Goal: Obtain resource: Download file/media

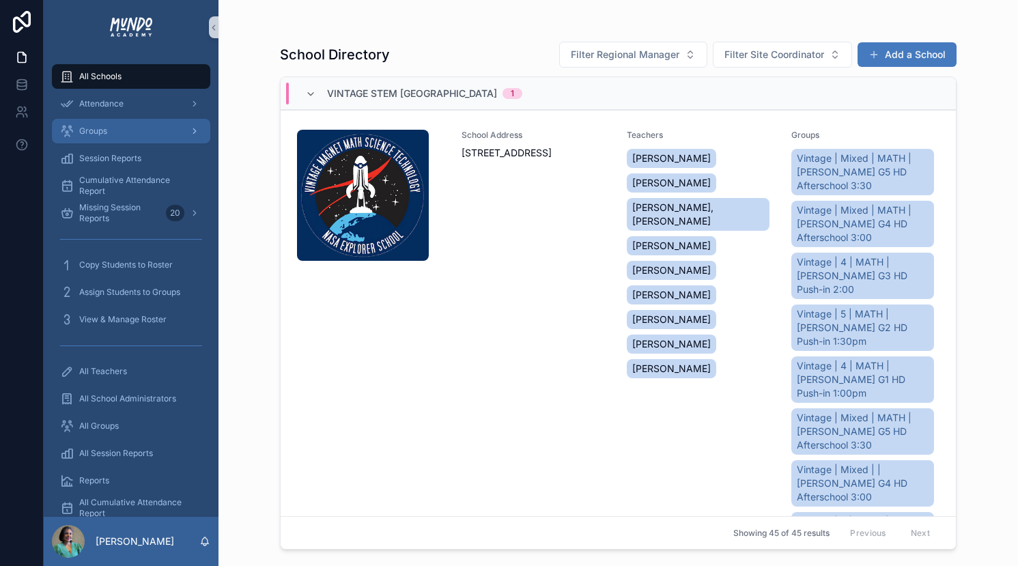
click at [121, 130] on div "Groups" at bounding box center [131, 131] width 142 height 22
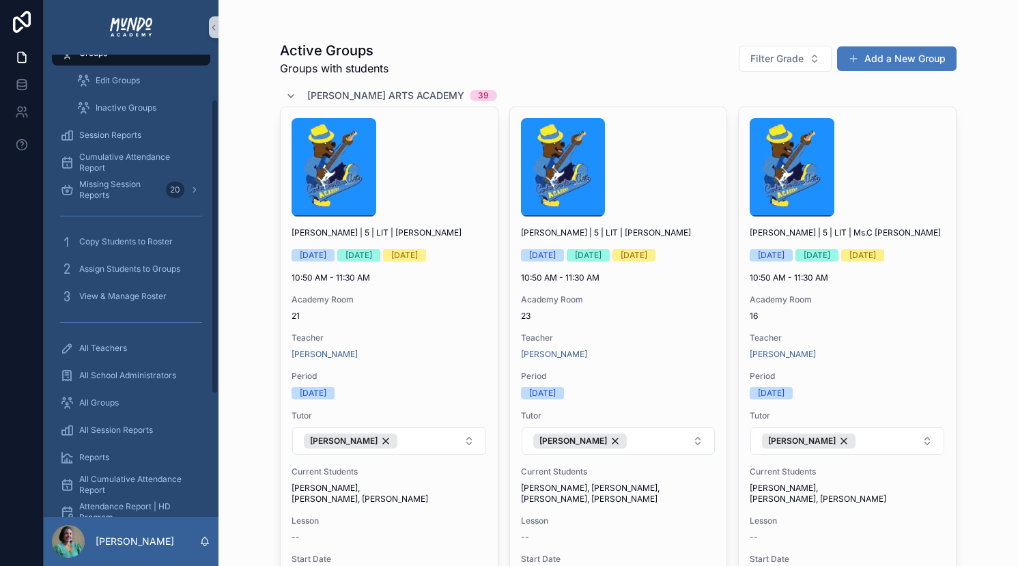
scroll to position [83, 0]
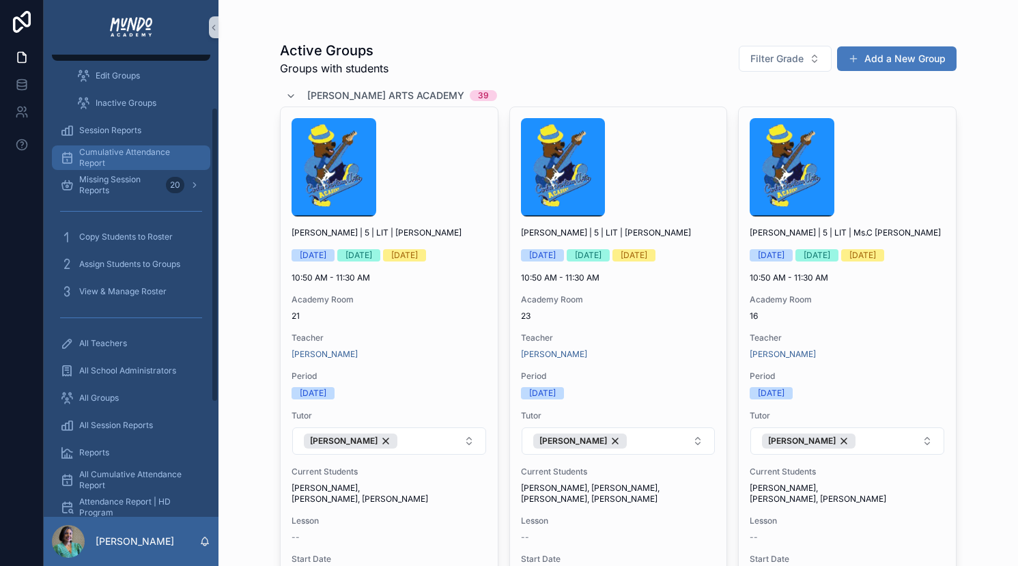
click at [107, 156] on span "Cumulative Attendance Report" at bounding box center [137, 158] width 117 height 22
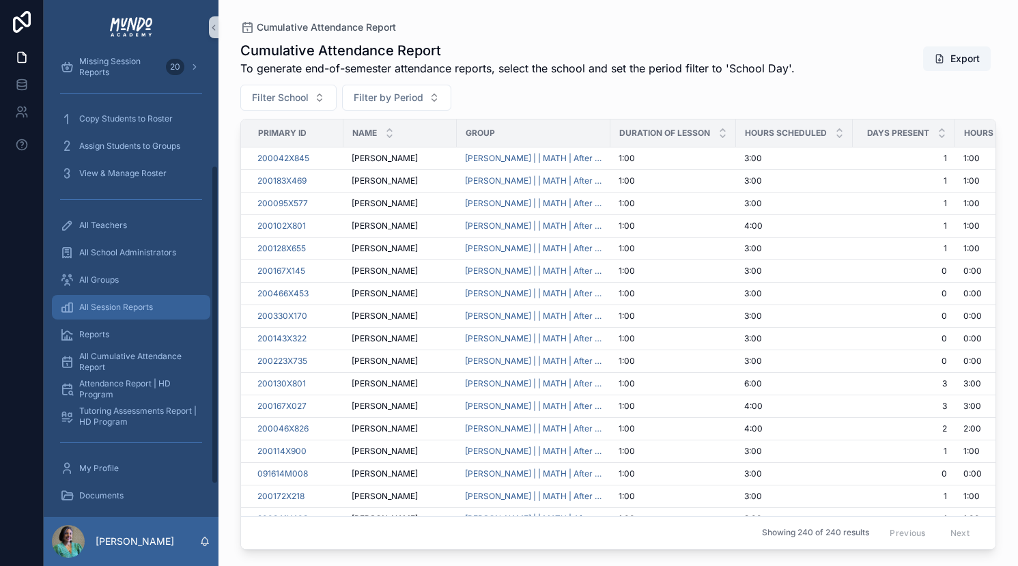
scroll to position [166, 0]
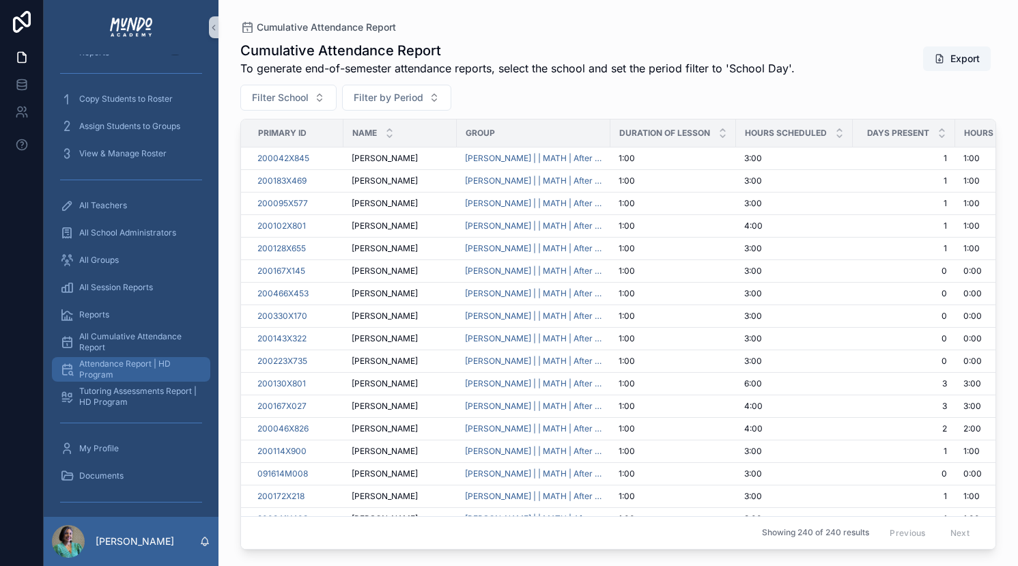
click at [111, 369] on span "Attendance Report | HD Program" at bounding box center [137, 370] width 117 height 22
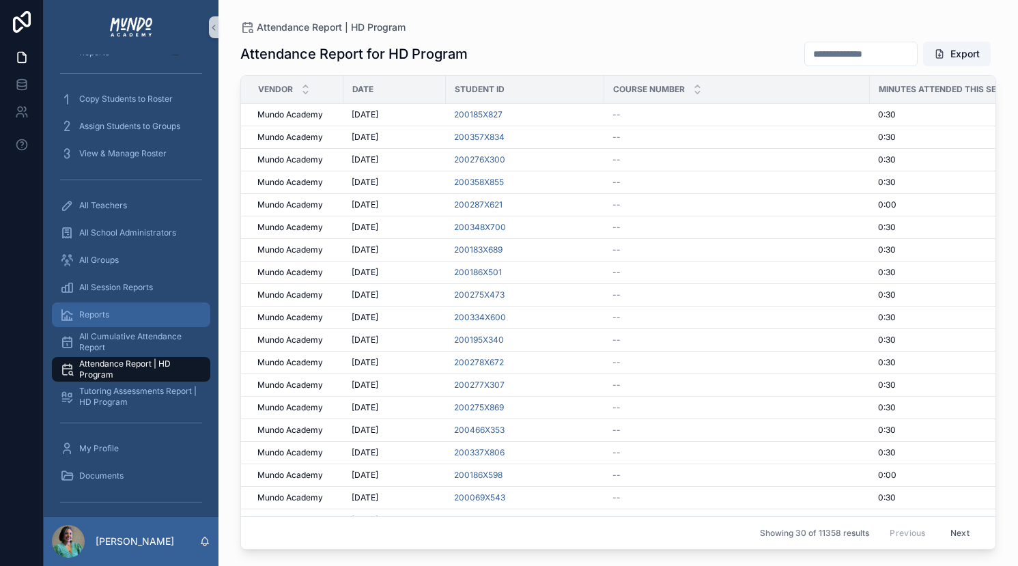
click at [100, 313] on span "Reports" at bounding box center [94, 314] width 30 height 11
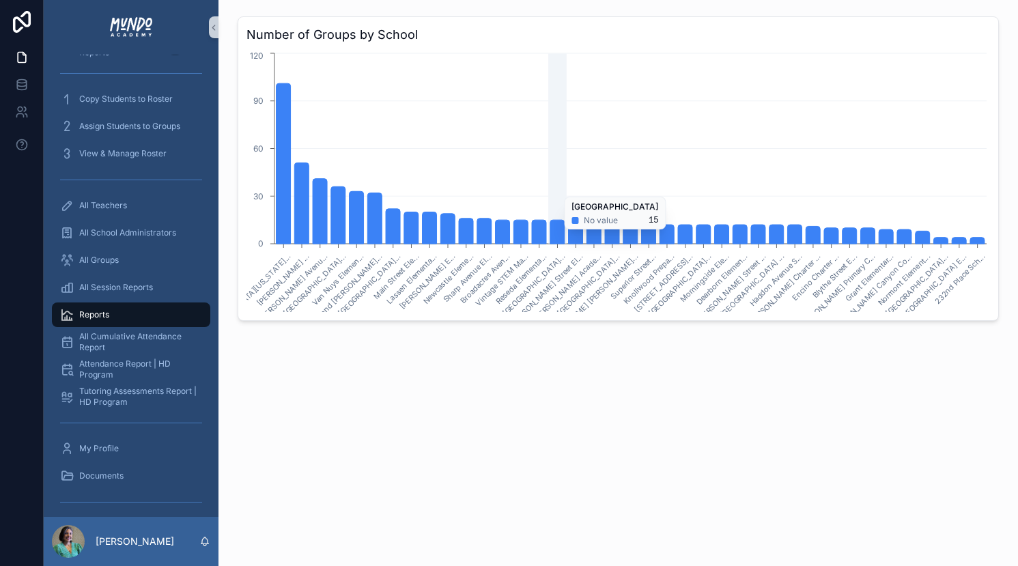
click at [558, 236] on icon "chart" at bounding box center [557, 232] width 14 height 24
click at [552, 238] on icon "chart" at bounding box center [557, 232] width 14 height 24
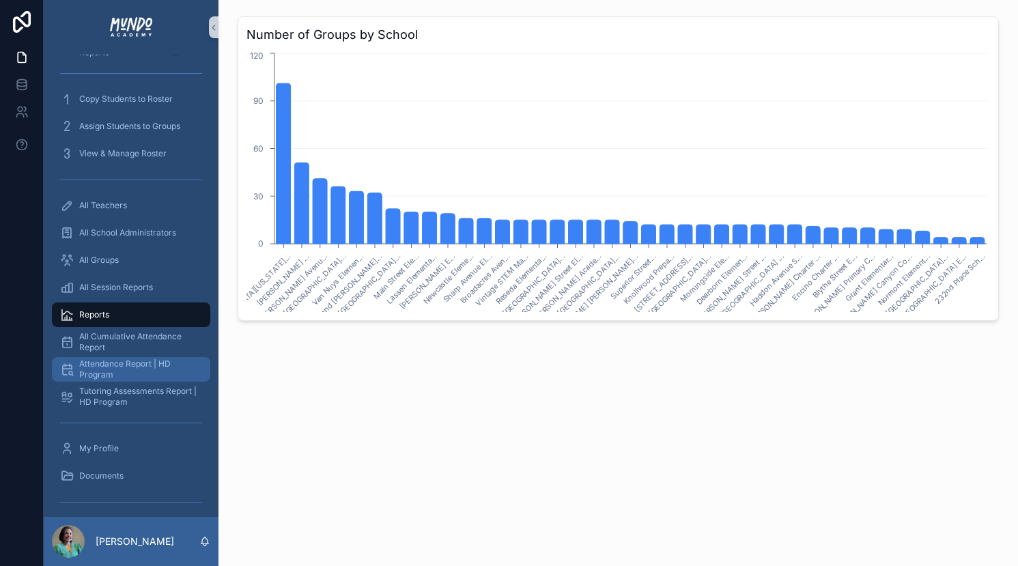
click at [104, 368] on span "Attendance Report | HD Program" at bounding box center [137, 370] width 117 height 22
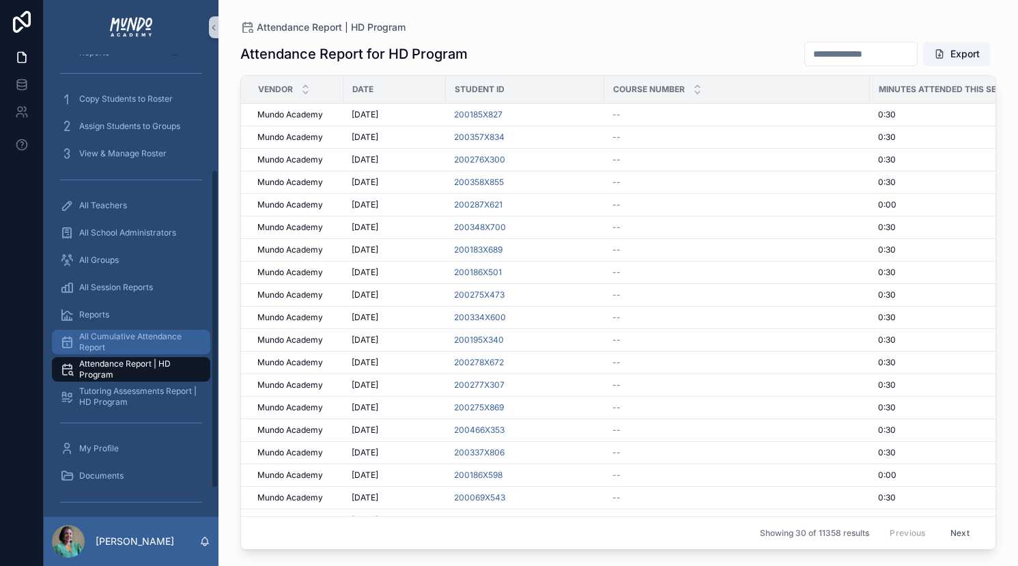
click at [106, 342] on span "All Cumulative Attendance Report" at bounding box center [137, 342] width 117 height 22
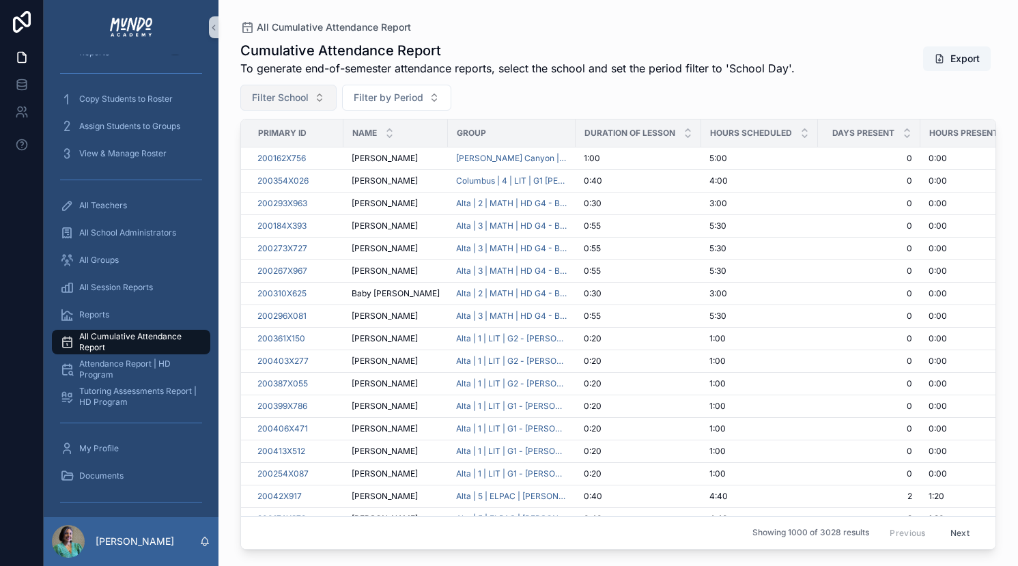
click at [309, 98] on button "Filter School" at bounding box center [288, 98] width 96 height 26
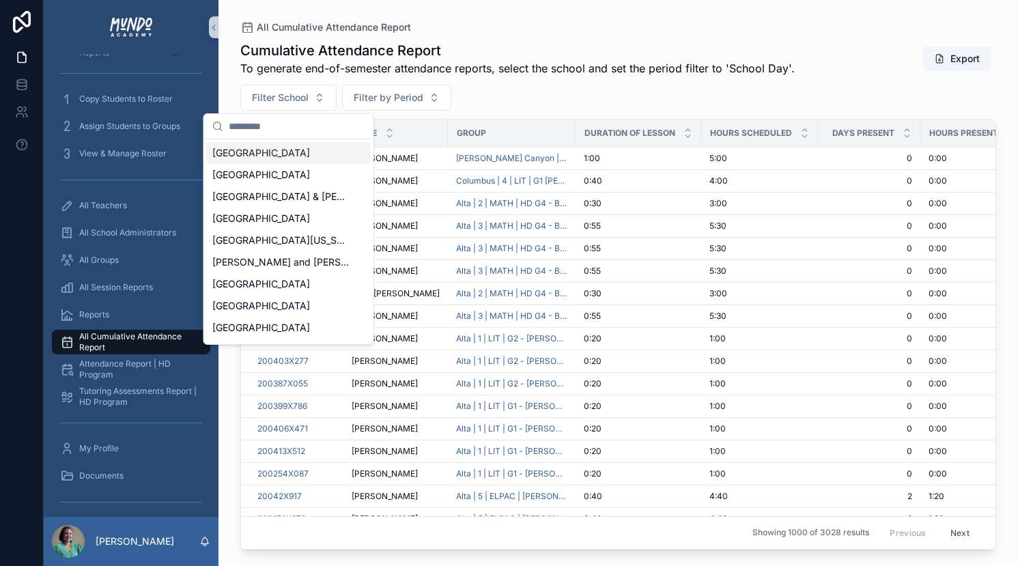
click at [296, 152] on span "[GEOGRAPHIC_DATA]" at bounding box center [261, 153] width 98 height 14
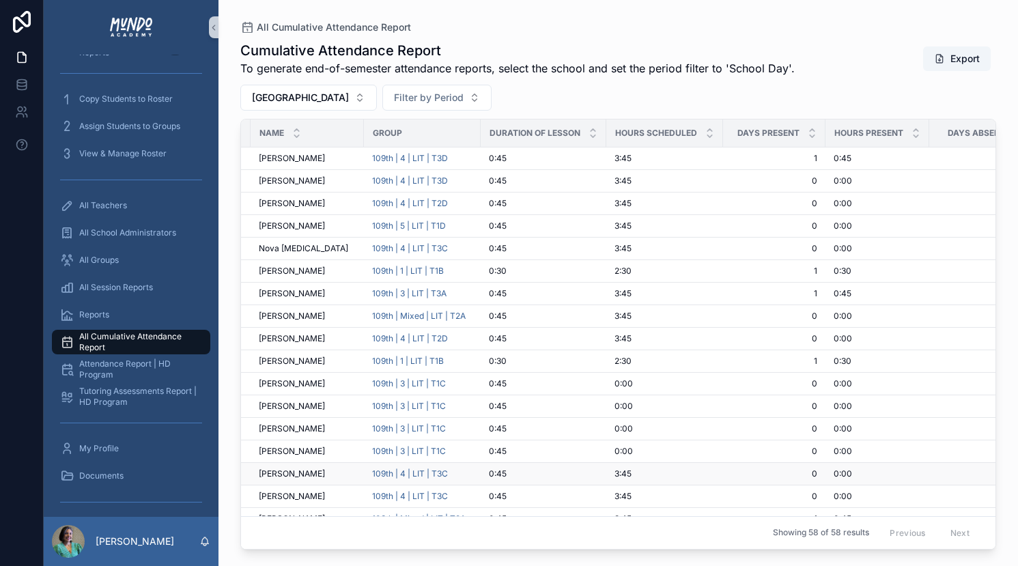
scroll to position [0, 92]
click at [464, 99] on span "Filter by Period" at bounding box center [429, 98] width 70 height 14
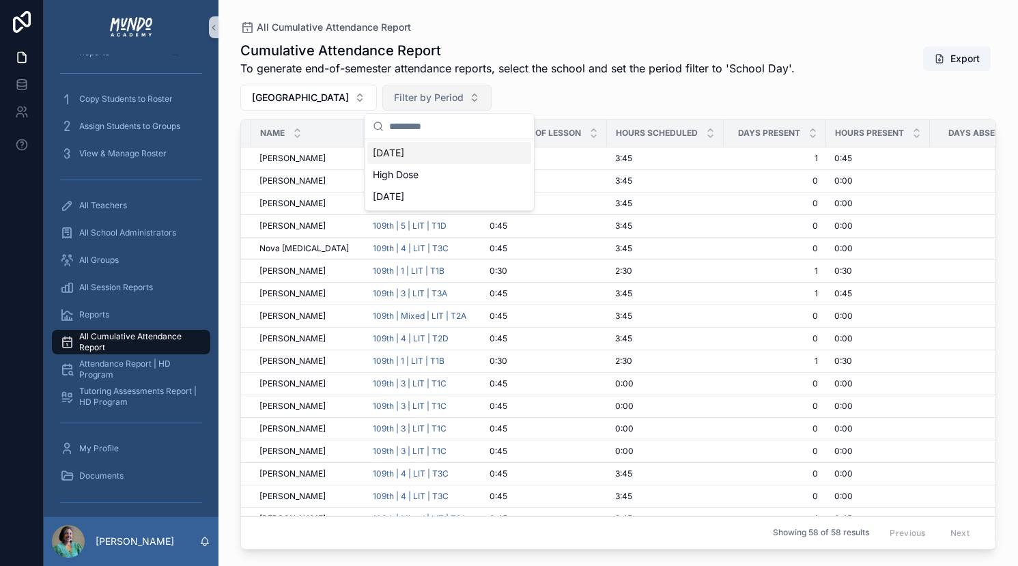
click at [464, 99] on span "Filter by Period" at bounding box center [429, 98] width 70 height 14
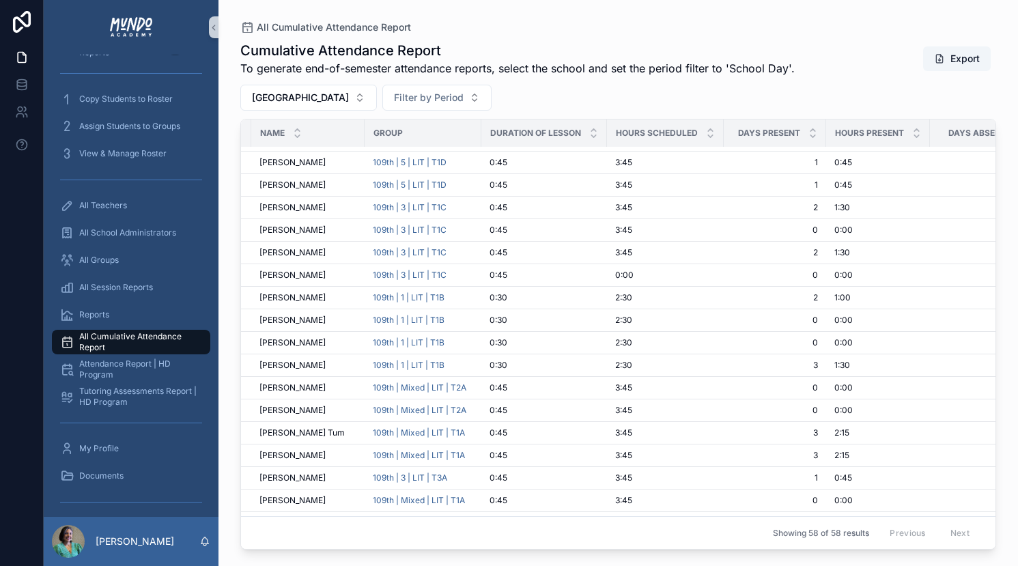
scroll to position [949, 92]
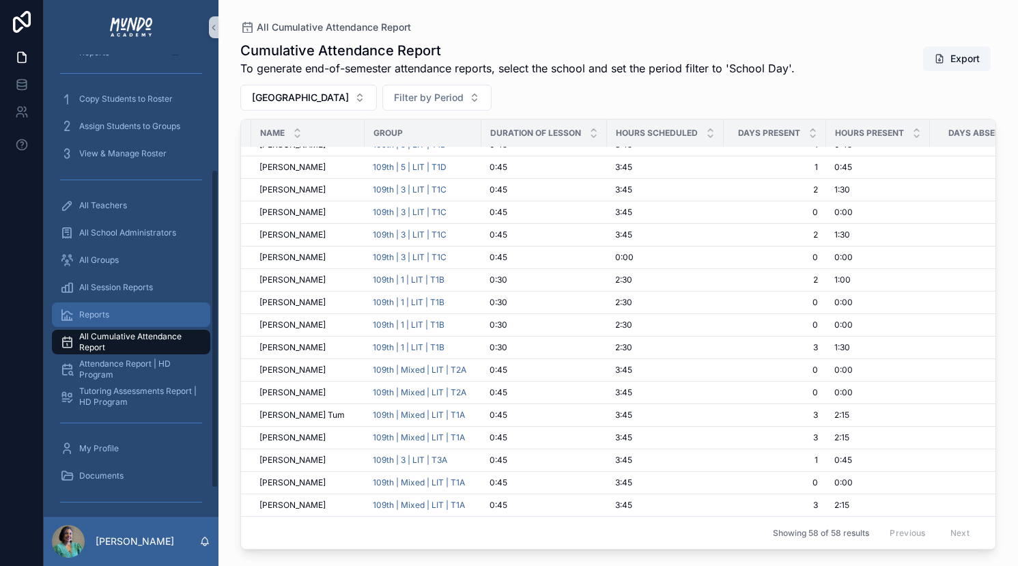
click at [83, 308] on div "Reports" at bounding box center [131, 315] width 142 height 22
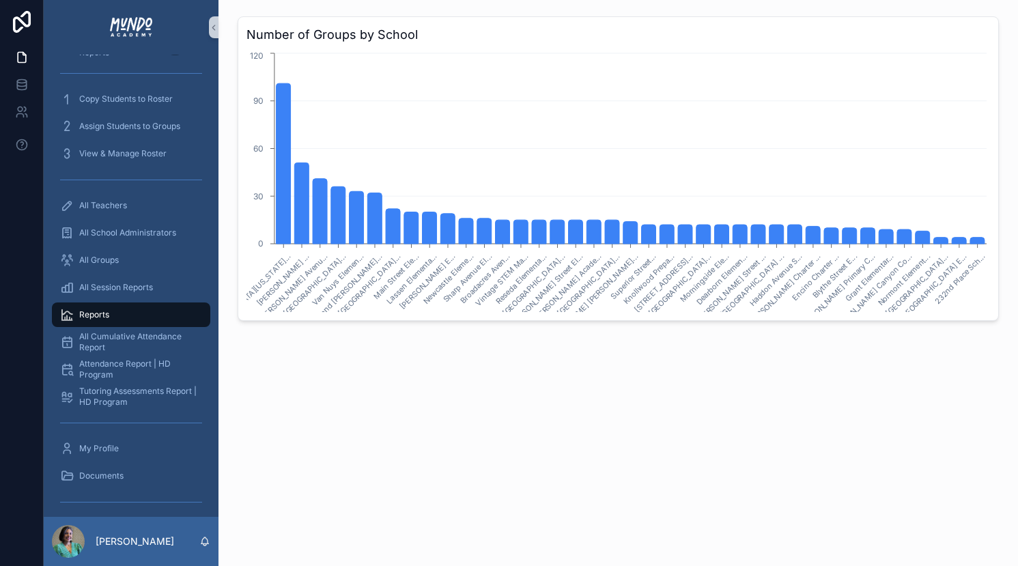
click at [83, 308] on div "Reports" at bounding box center [131, 315] width 142 height 22
click at [500, 227] on icon "chart" at bounding box center [503, 232] width 14 height 24
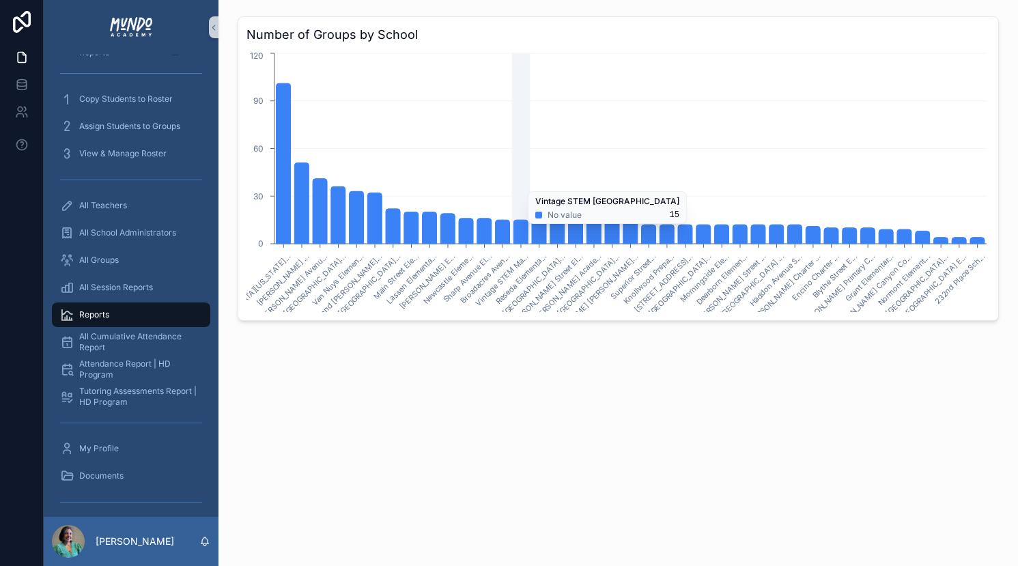
click at [516, 231] on icon "chart" at bounding box center [521, 232] width 14 height 24
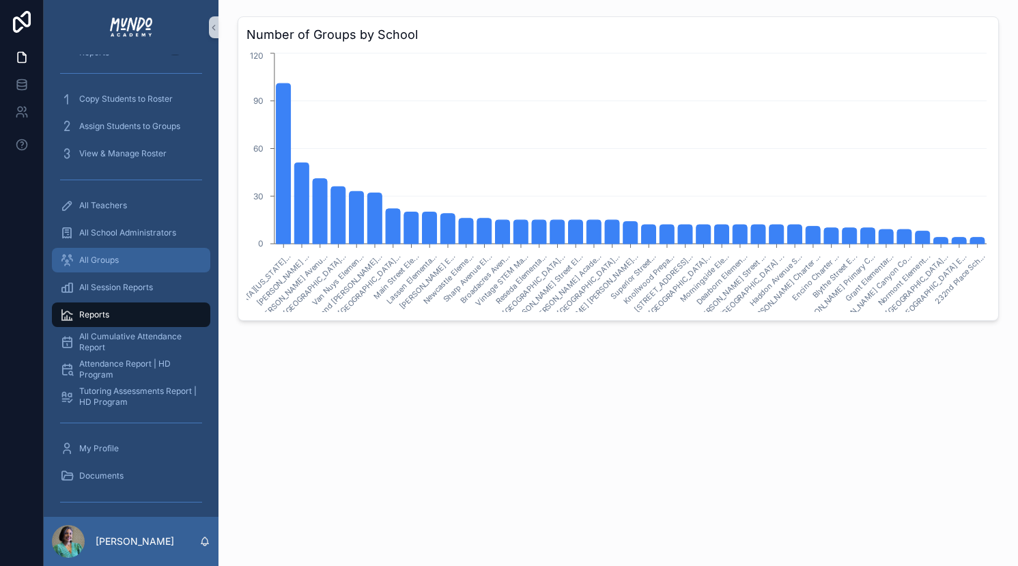
click at [94, 260] on span "All Groups" at bounding box center [99, 260] width 40 height 11
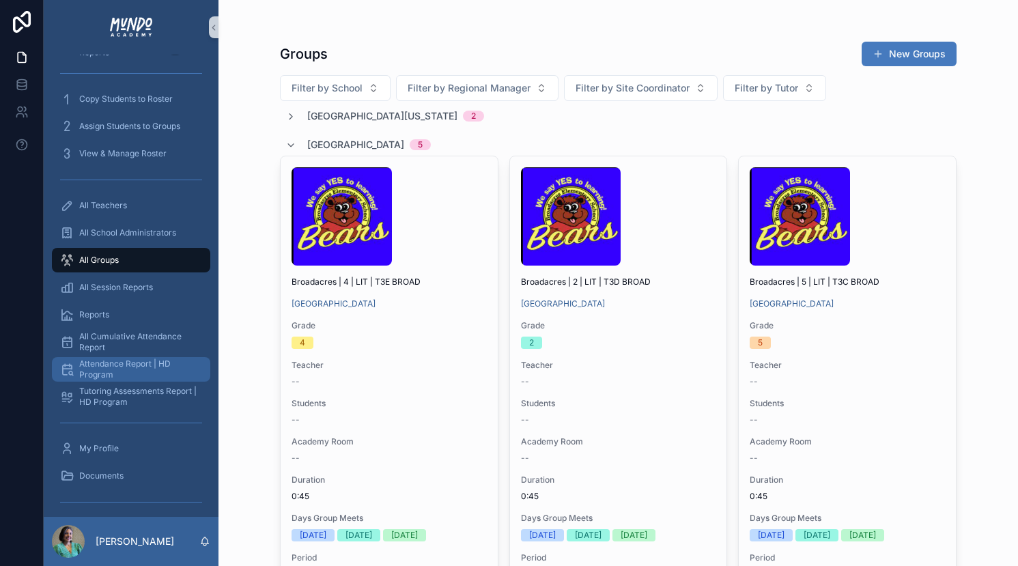
click at [96, 374] on span "Attendance Report | HD Program" at bounding box center [137, 370] width 117 height 22
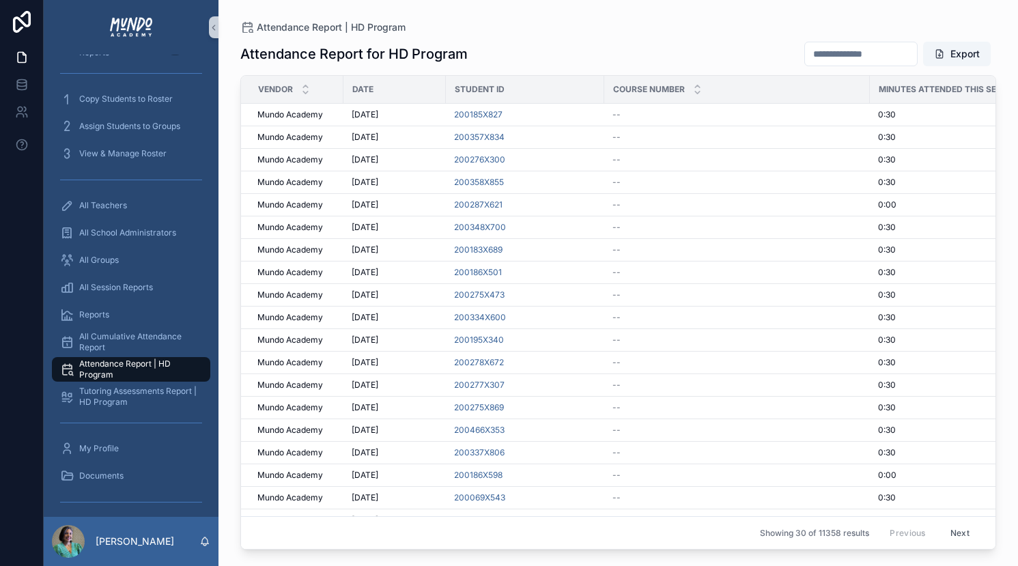
click at [854, 53] on input "scrollable content" at bounding box center [861, 53] width 112 height 19
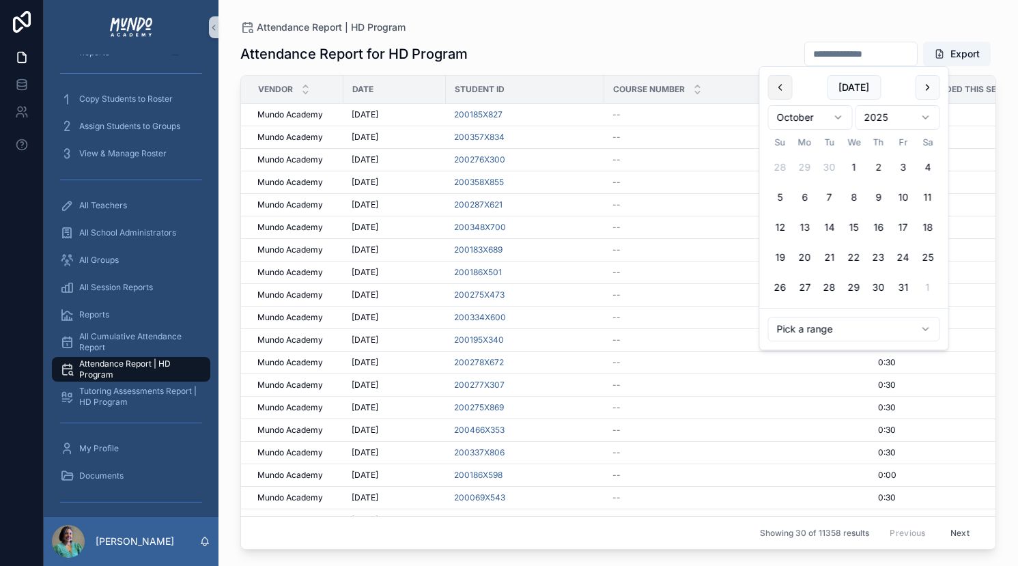
click at [781, 94] on button "scrollable content" at bounding box center [780, 87] width 25 height 25
click at [904, 260] on button "26" at bounding box center [903, 257] width 25 height 25
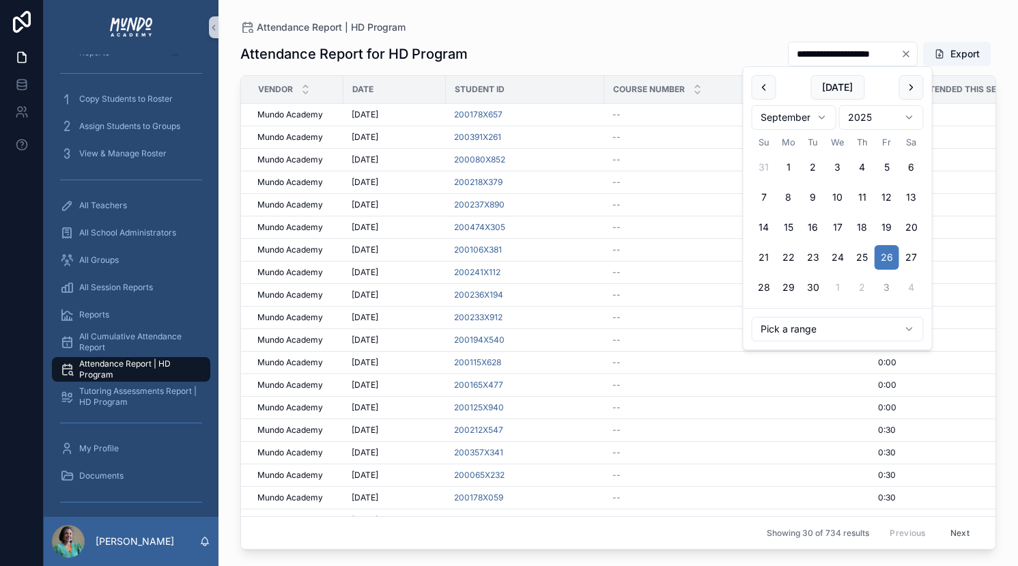
click at [885, 286] on button "3" at bounding box center [887, 287] width 25 height 25
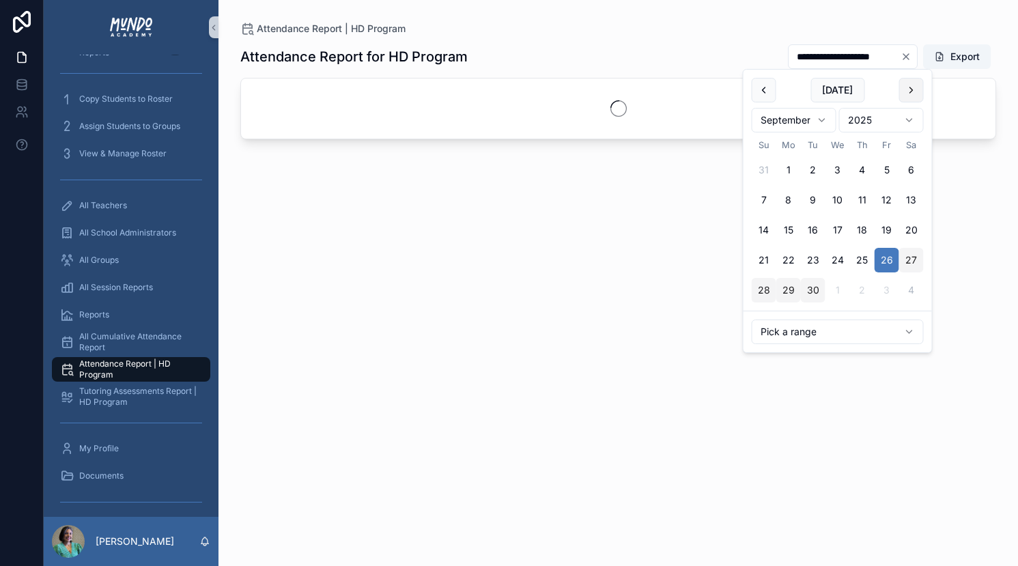
click at [908, 96] on button "scrollable content" at bounding box center [911, 90] width 25 height 25
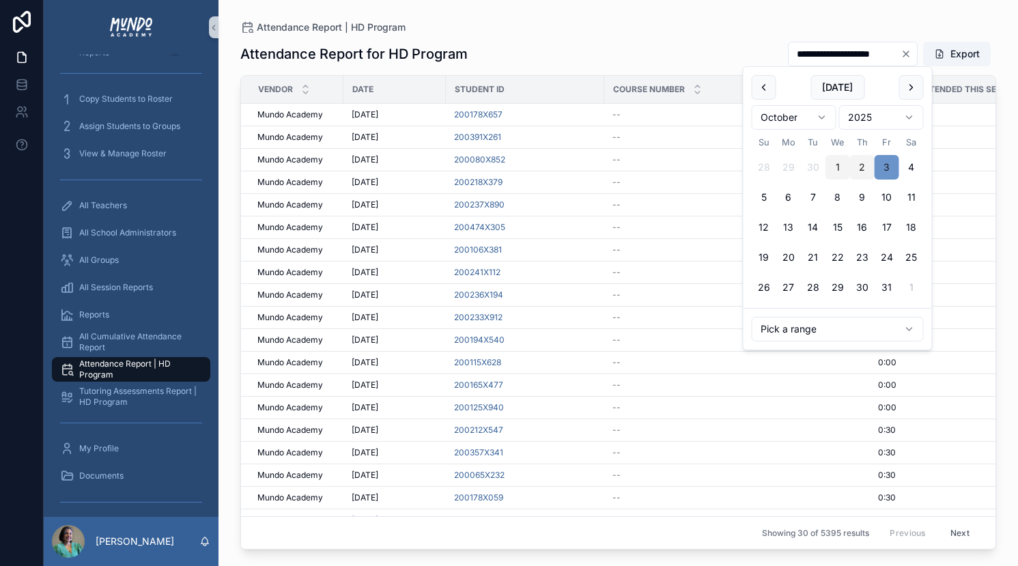
click at [891, 165] on button "3" at bounding box center [887, 167] width 25 height 25
click at [753, 79] on button "scrollable content" at bounding box center [764, 87] width 25 height 25
click at [792, 256] on button "22" at bounding box center [789, 257] width 25 height 25
type input "**********"
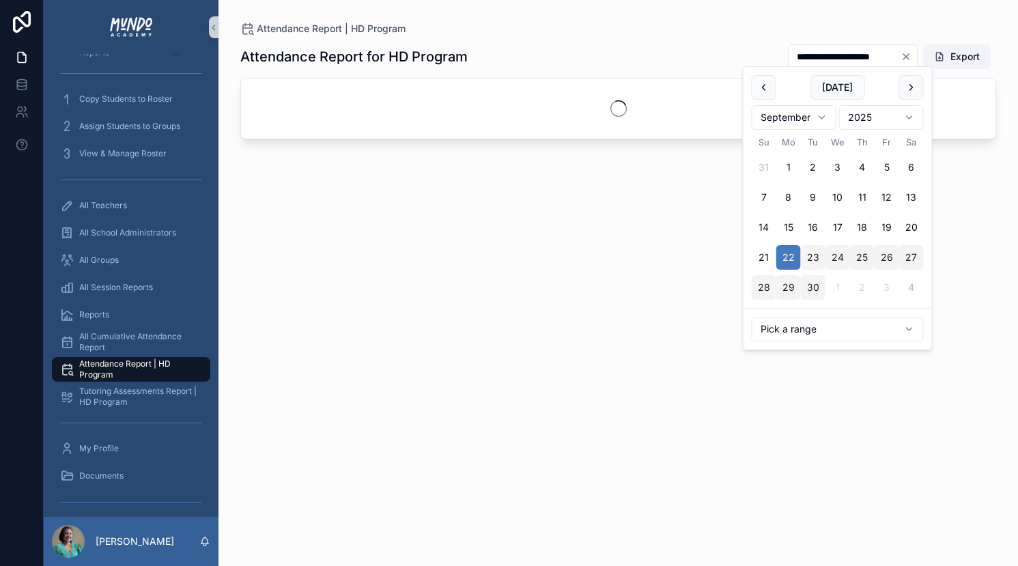
click at [908, 91] on button "scrollable content" at bounding box center [911, 87] width 25 height 25
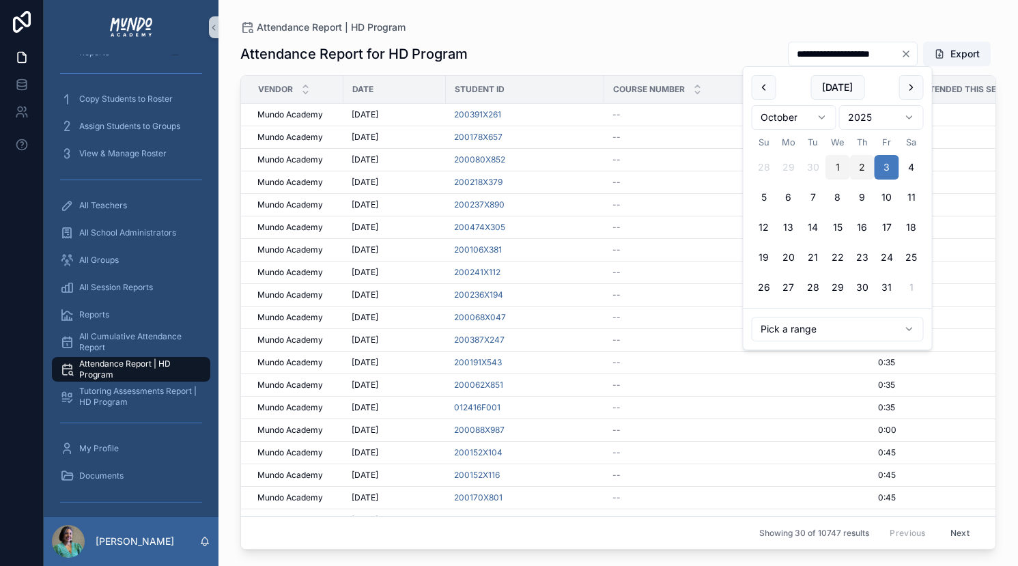
click at [672, 30] on div "Attendance Report | HD Program" at bounding box center [618, 27] width 756 height 11
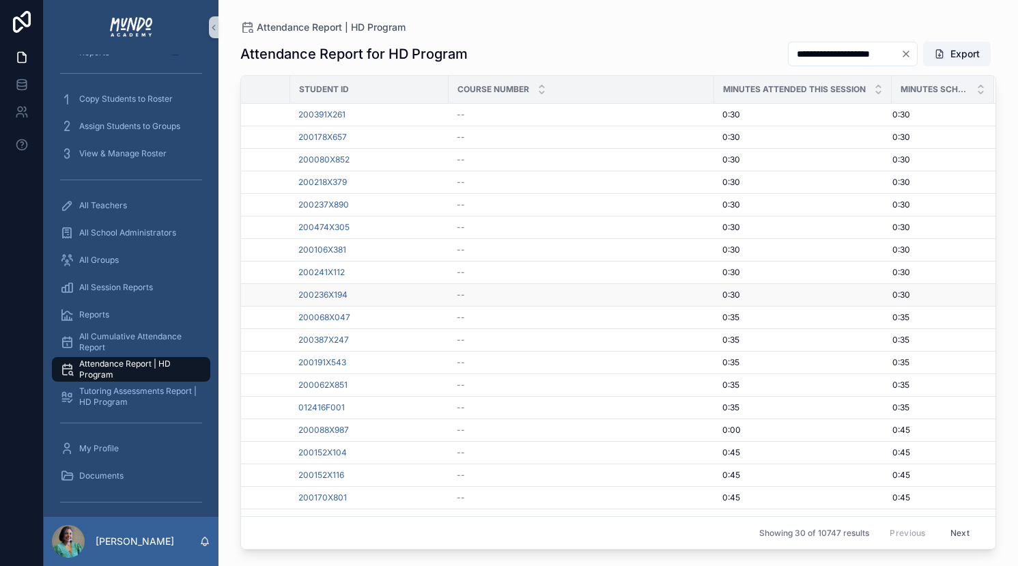
scroll to position [263, 156]
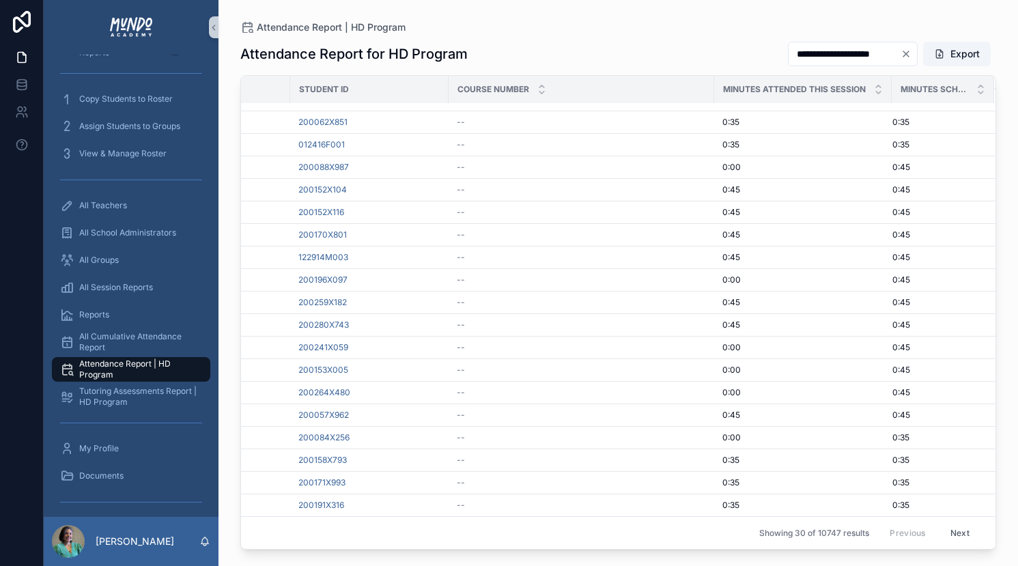
click at [962, 531] on button "Next" at bounding box center [960, 532] width 38 height 21
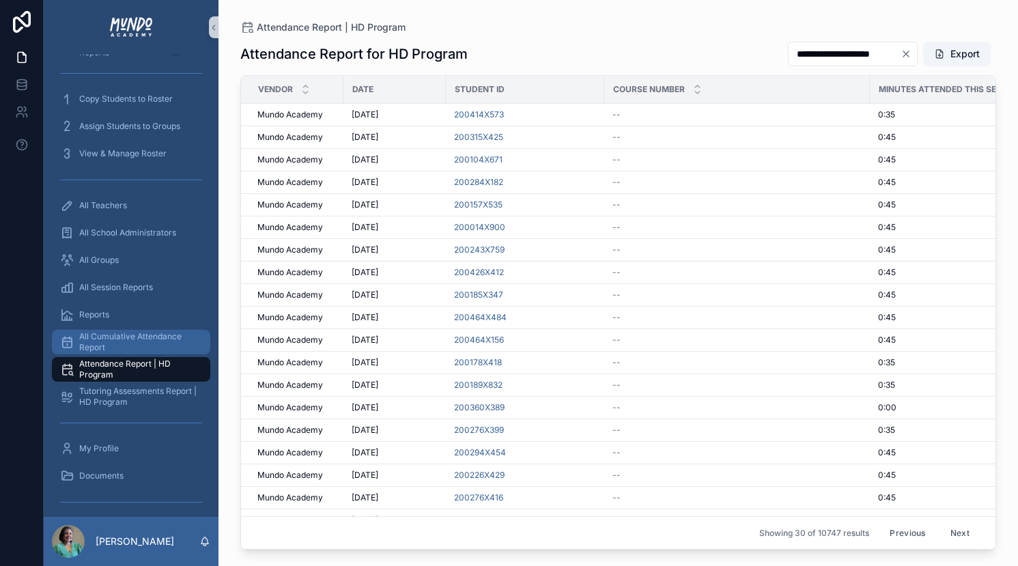
click at [116, 339] on span "All Cumulative Attendance Report" at bounding box center [137, 342] width 117 height 22
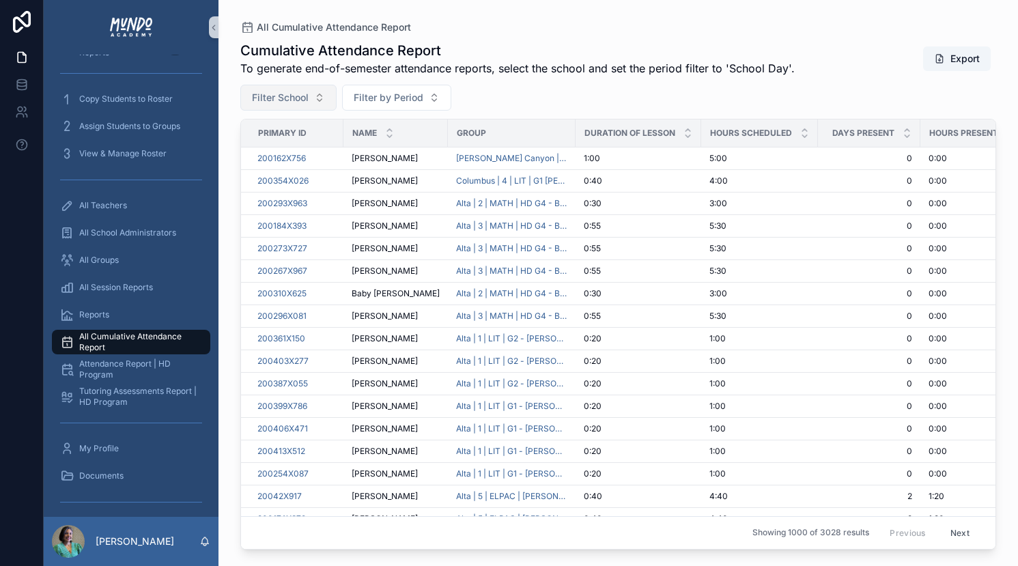
click at [317, 97] on button "Filter School" at bounding box center [288, 98] width 96 height 26
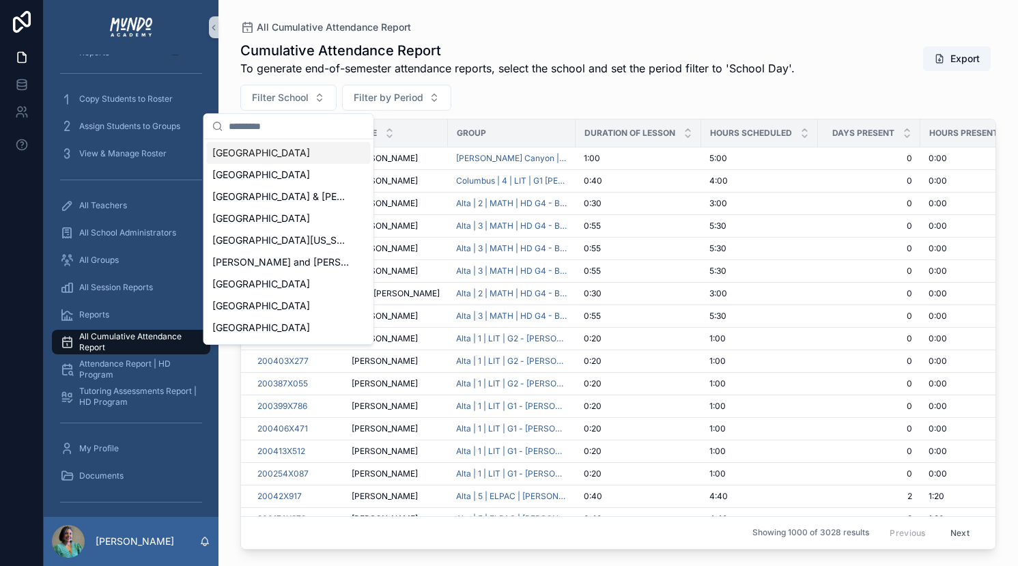
click at [299, 161] on div "[GEOGRAPHIC_DATA]" at bounding box center [289, 153] width 164 height 22
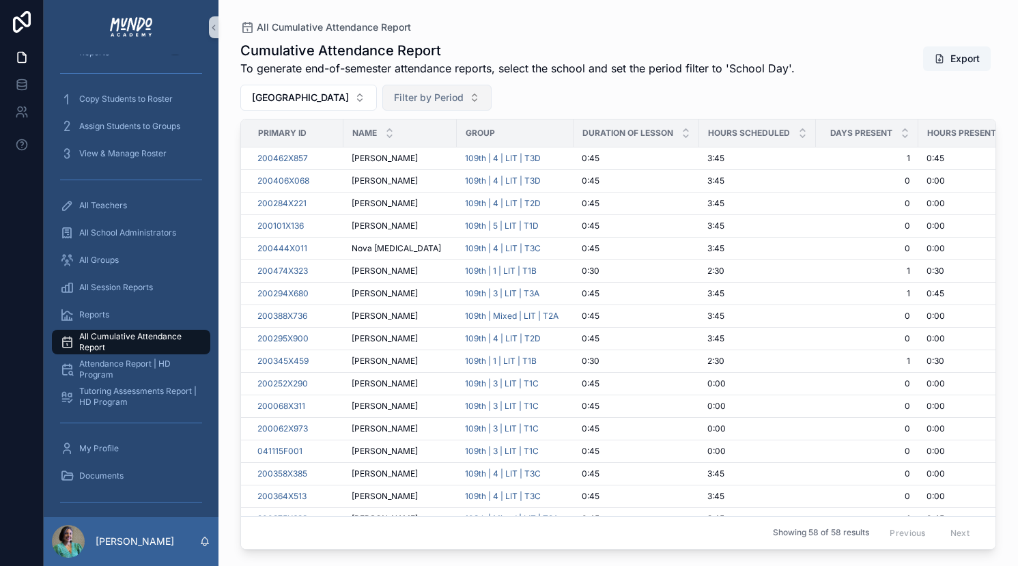
click at [451, 100] on span "Filter by Period" at bounding box center [429, 98] width 70 height 14
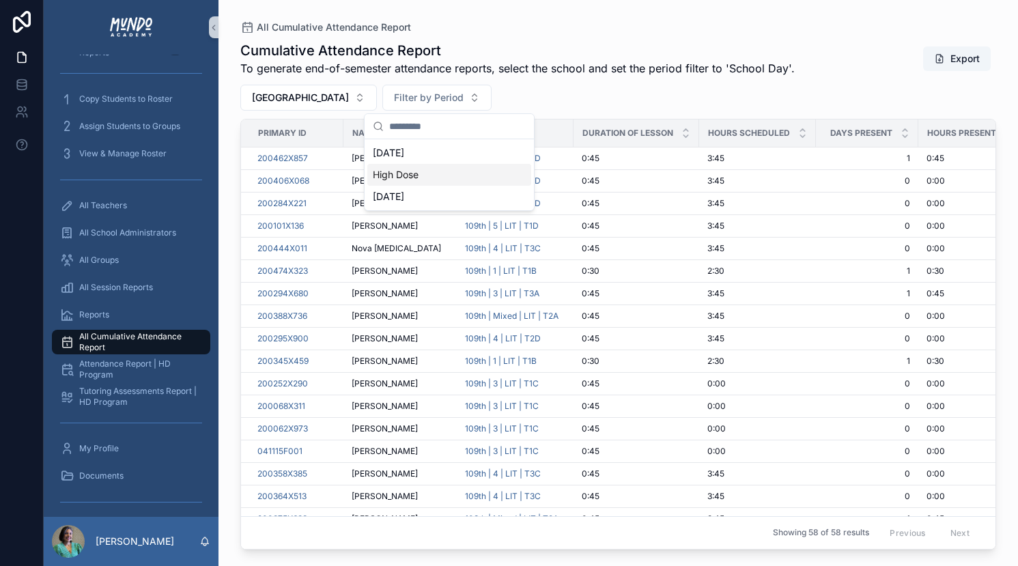
click at [419, 180] on div "High Dose" at bounding box center [449, 175] width 164 height 22
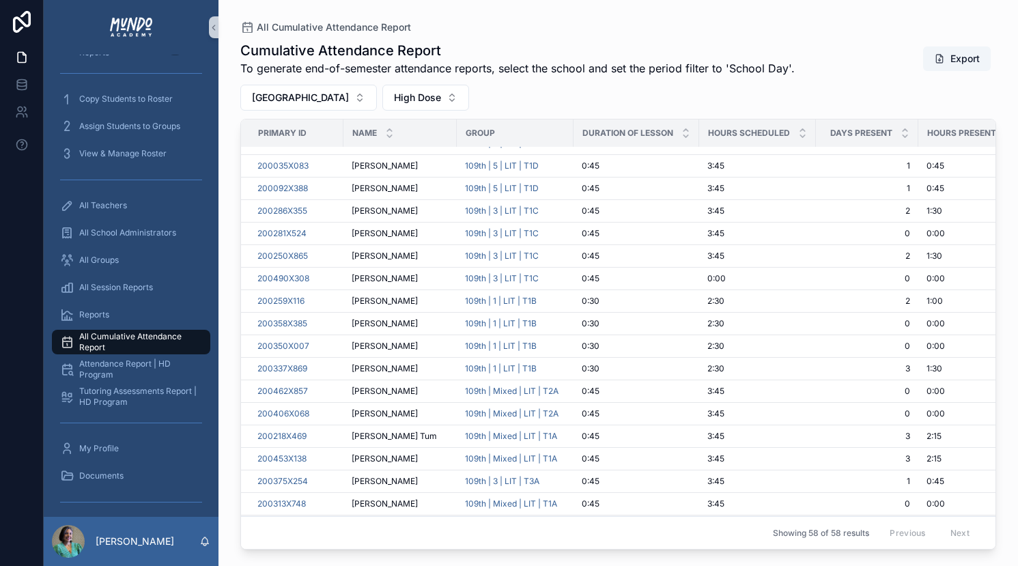
scroll to position [949, 0]
click at [964, 48] on button "Export" at bounding box center [957, 58] width 68 height 25
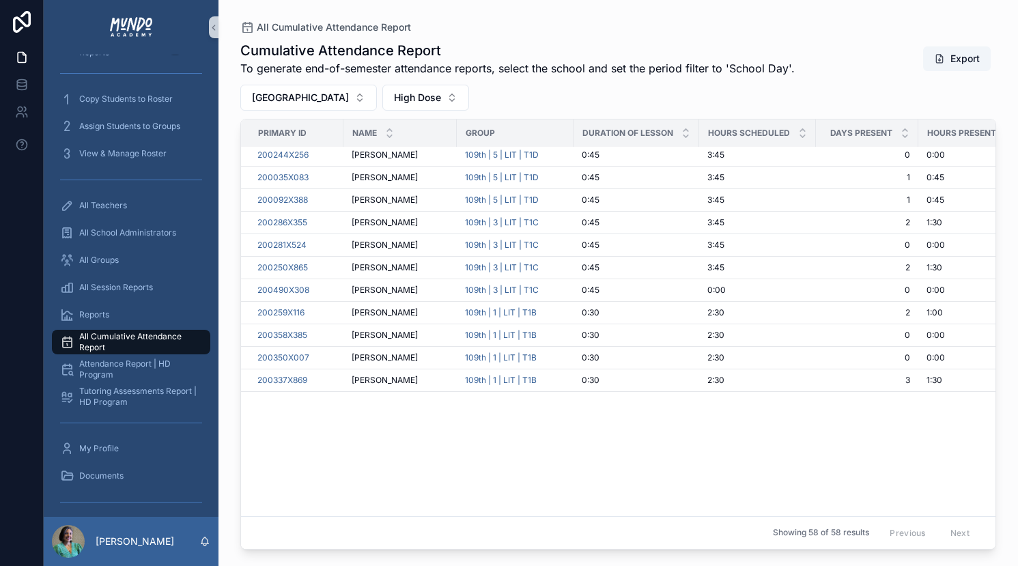
scroll to position [0, 0]
